Goal: Information Seeking & Learning: Learn about a topic

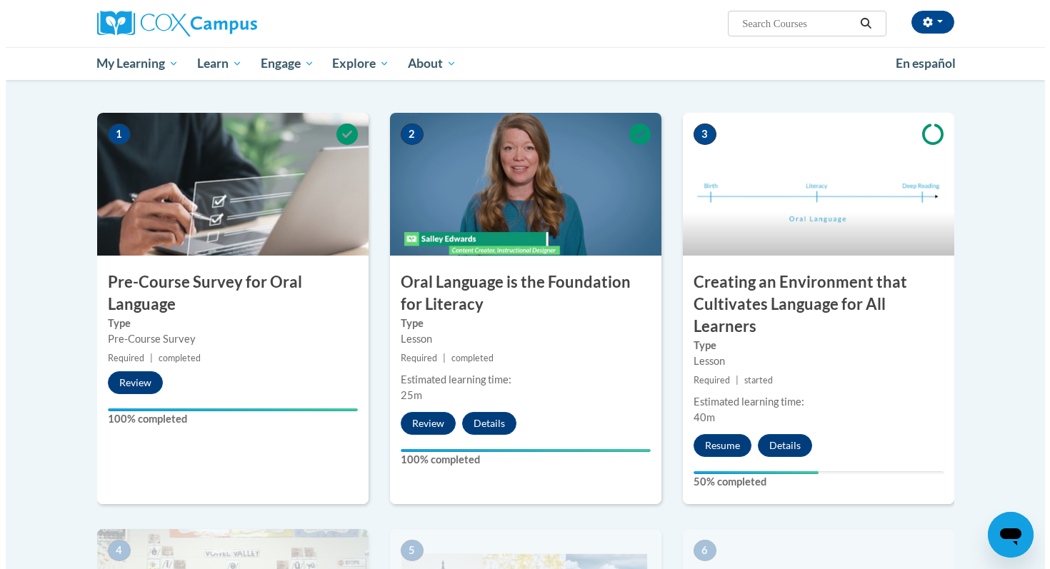
scroll to position [257, 0]
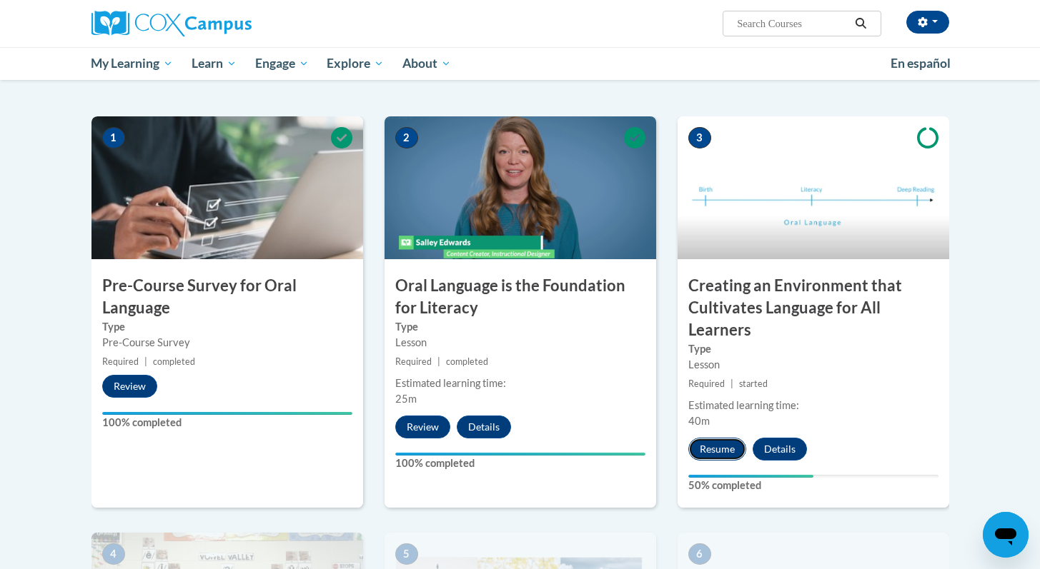
click at [718, 446] on button "Resume" at bounding box center [717, 449] width 58 height 23
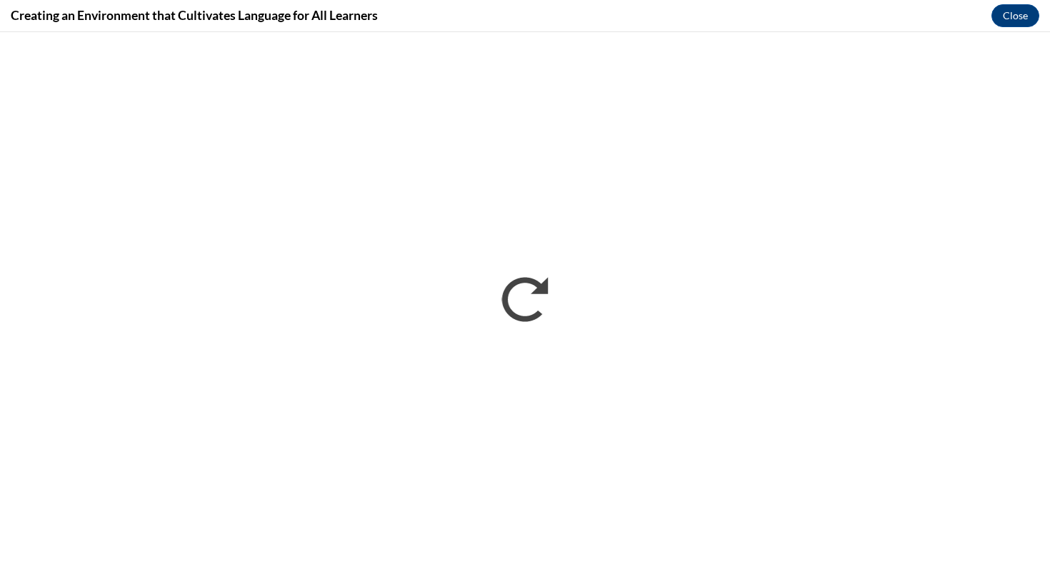
scroll to position [0, 0]
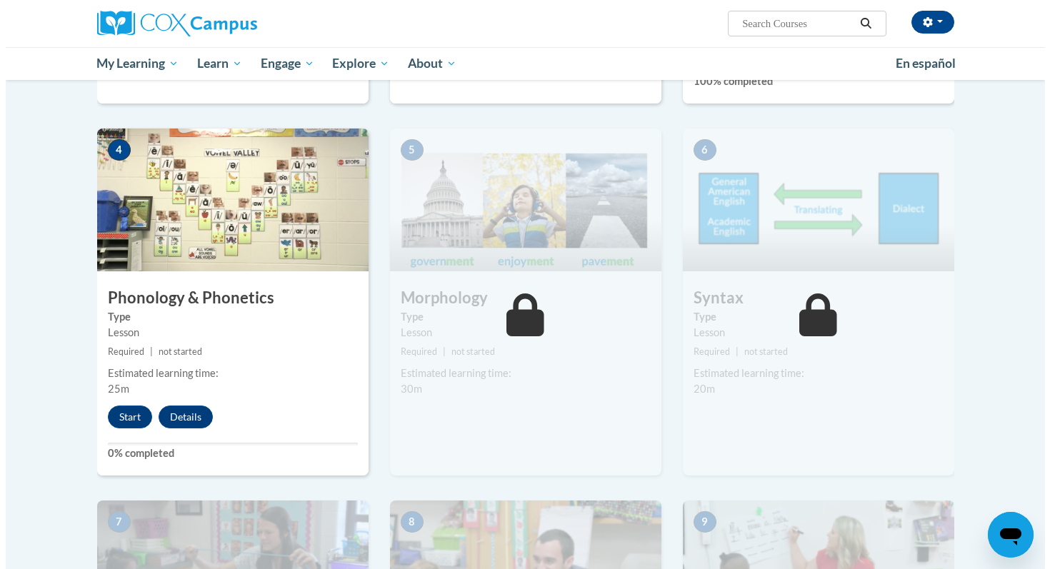
scroll to position [674, 0]
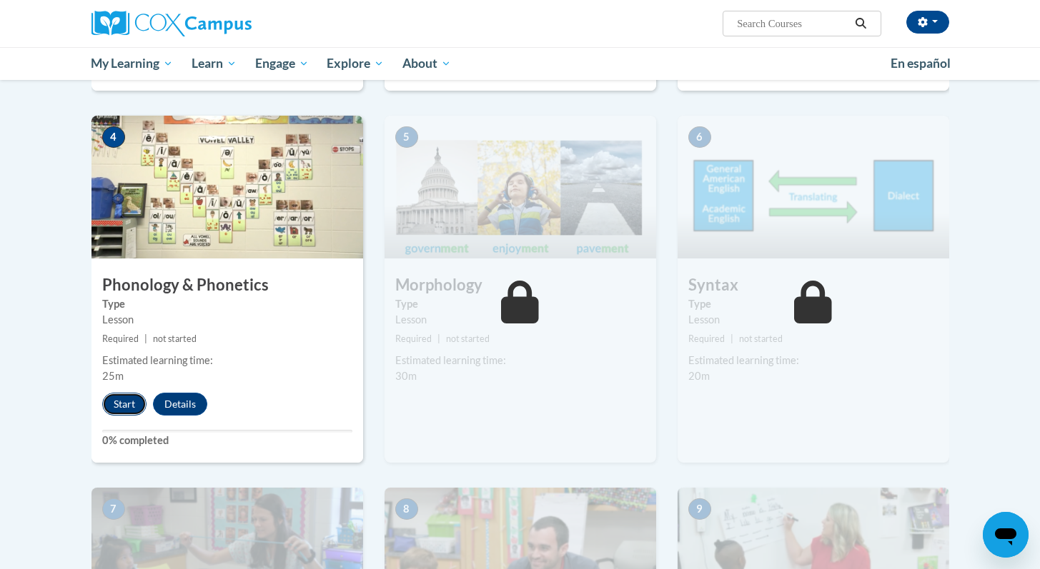
click at [123, 397] on button "Start" at bounding box center [124, 404] width 44 height 23
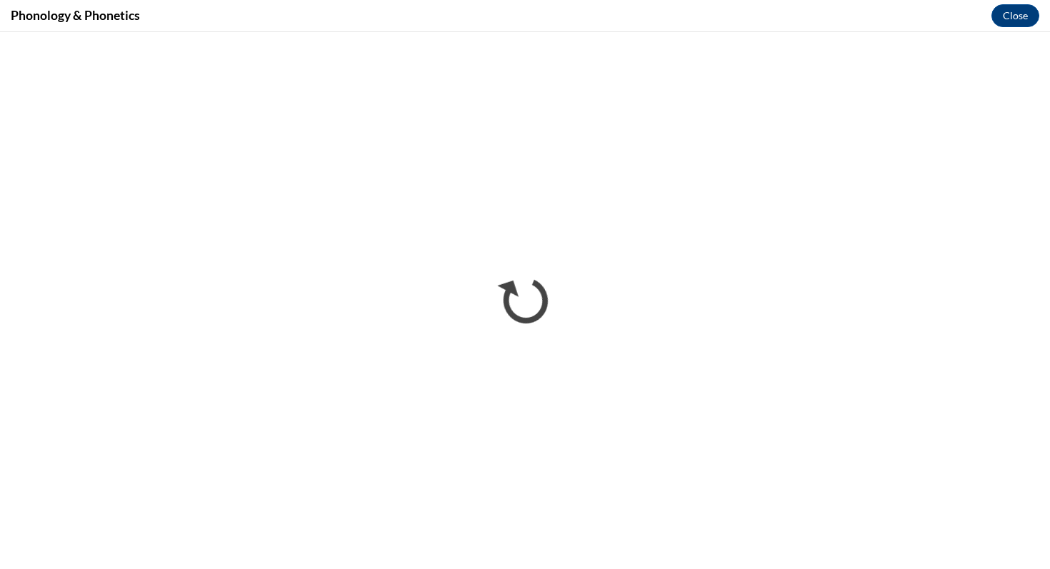
scroll to position [0, 0]
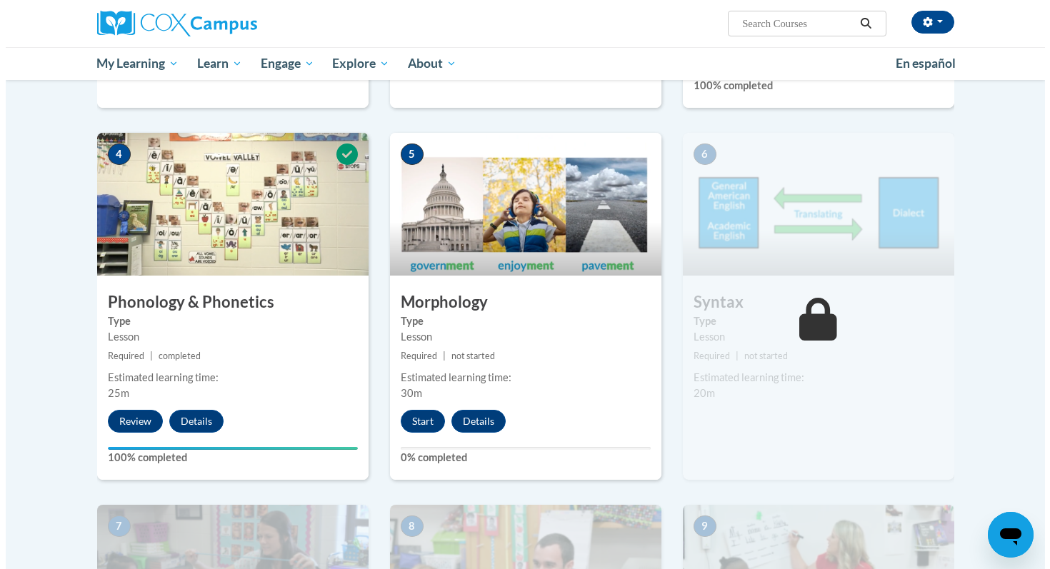
scroll to position [654, 0]
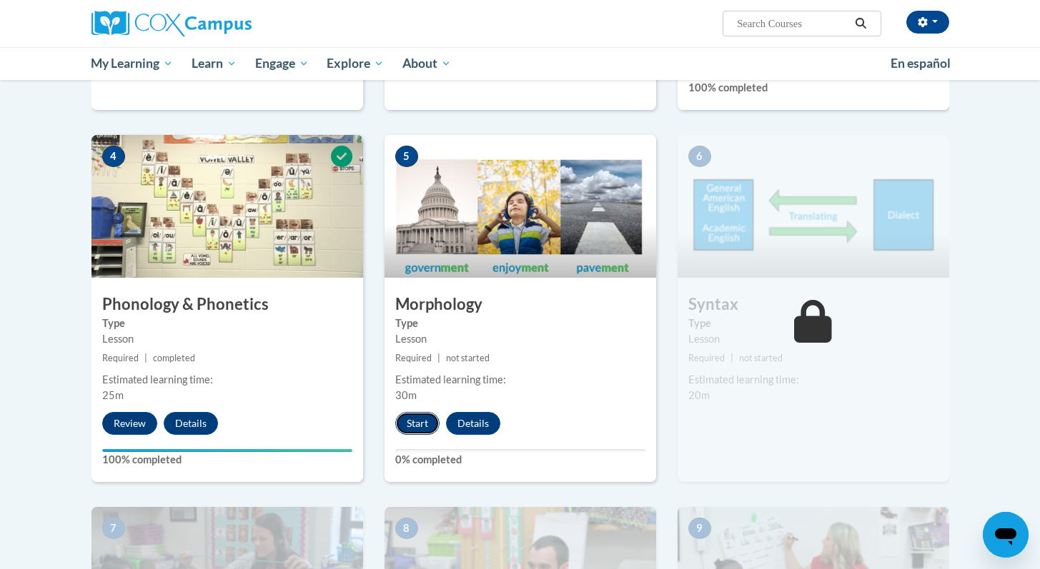
click at [419, 424] on button "Start" at bounding box center [417, 423] width 44 height 23
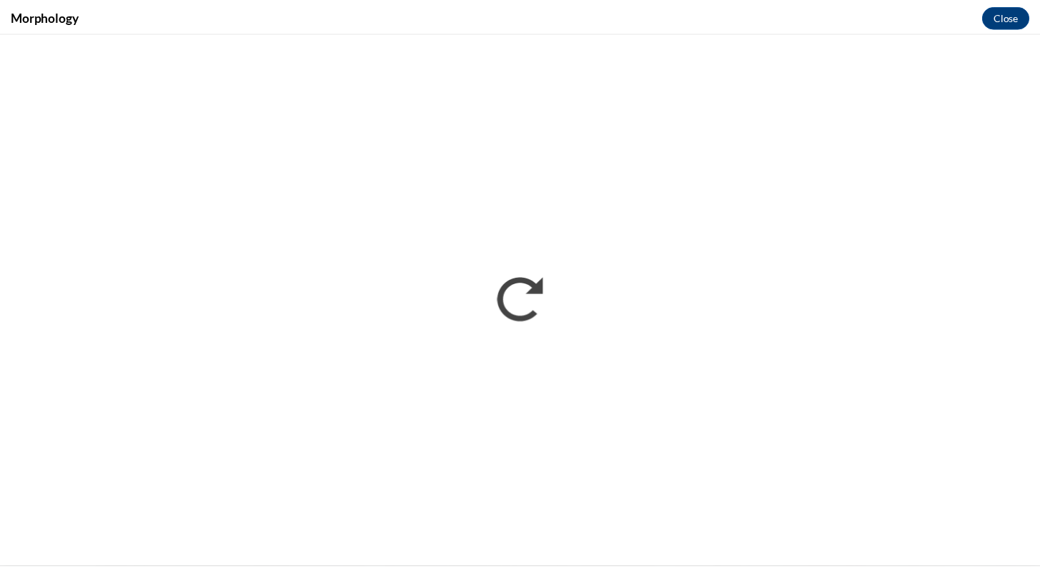
scroll to position [0, 0]
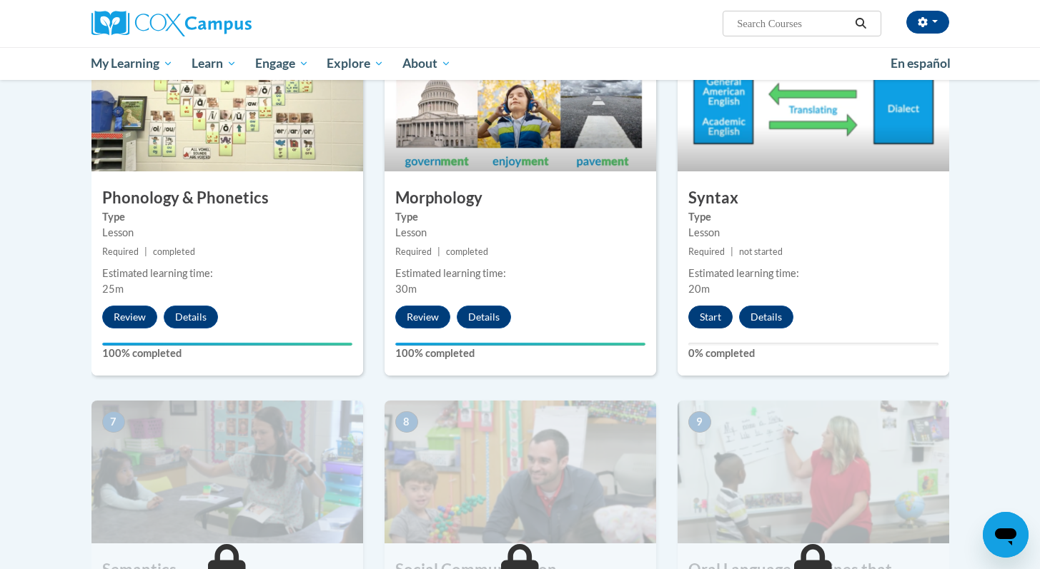
scroll to position [758, 0]
